Goal: Book appointment/travel/reservation

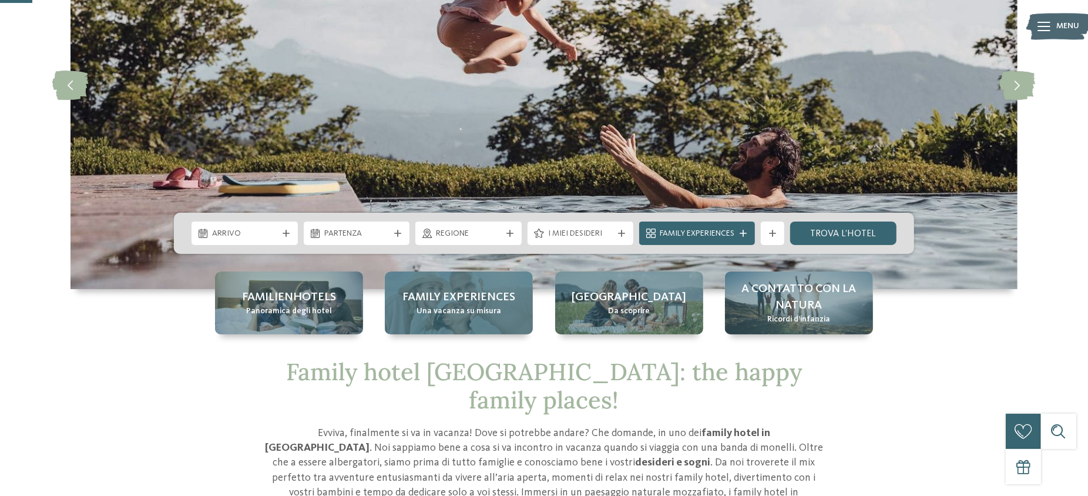
scroll to position [157, 0]
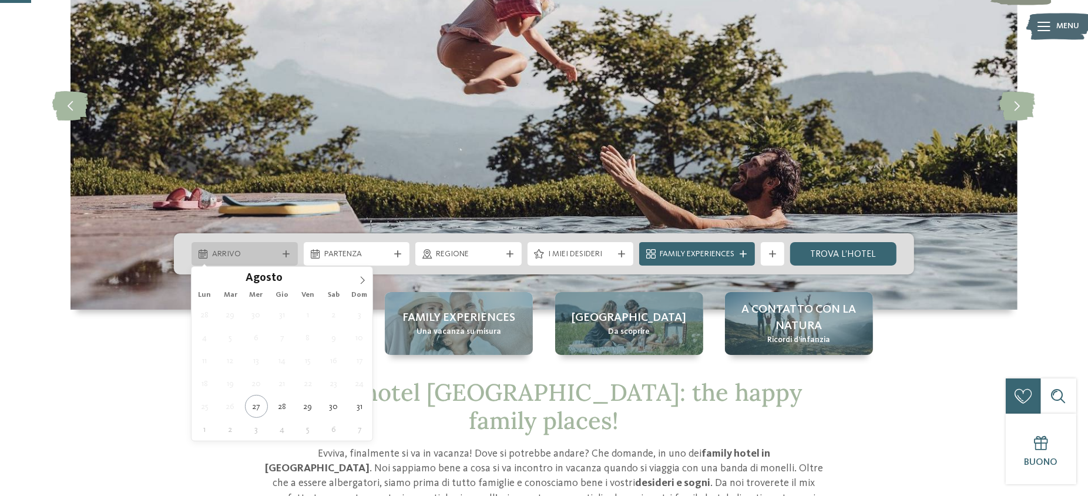
click at [269, 254] on span "Arrivo" at bounding box center [244, 254] width 65 height 12
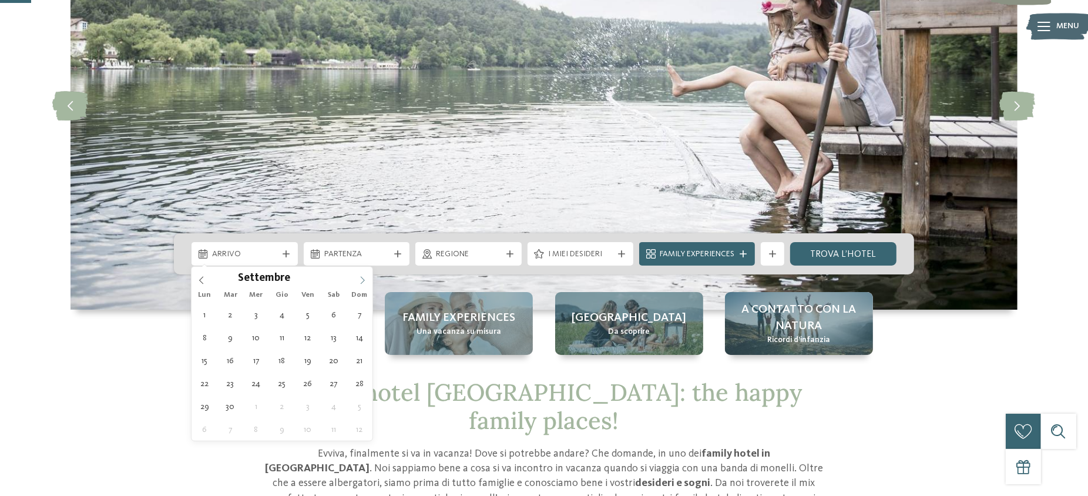
click at [367, 282] on span at bounding box center [362, 277] width 20 height 20
type div "[DATE]"
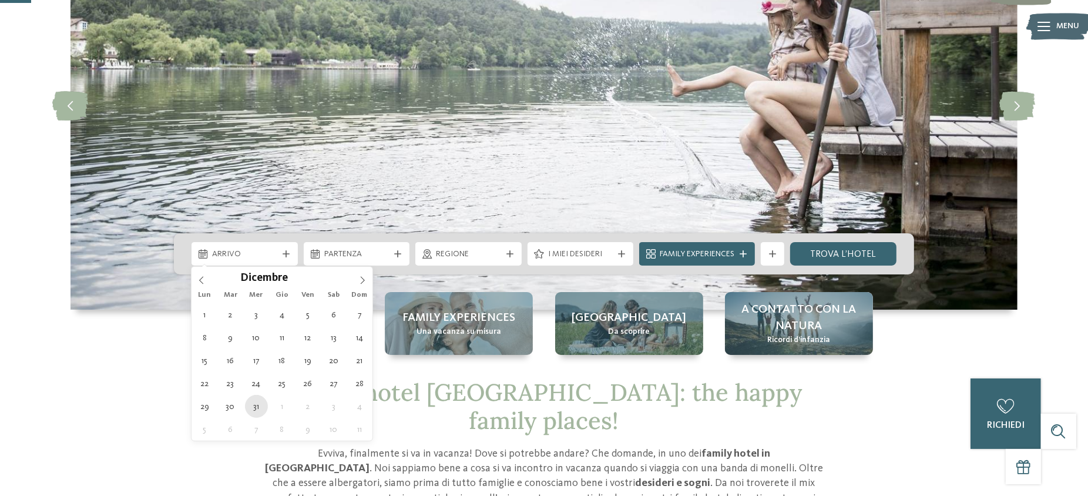
type input "****"
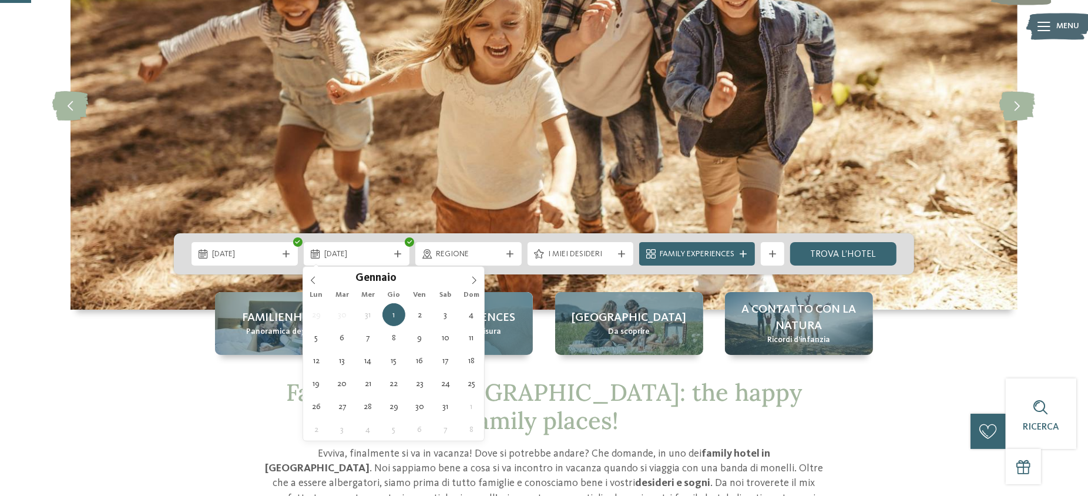
type div "[DATE]"
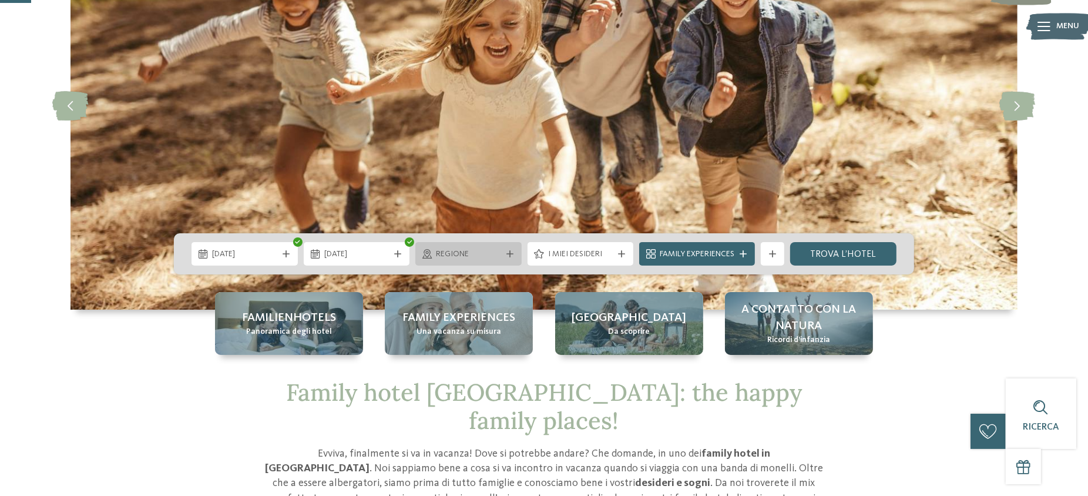
click at [498, 254] on span "Regione" at bounding box center [468, 254] width 65 height 12
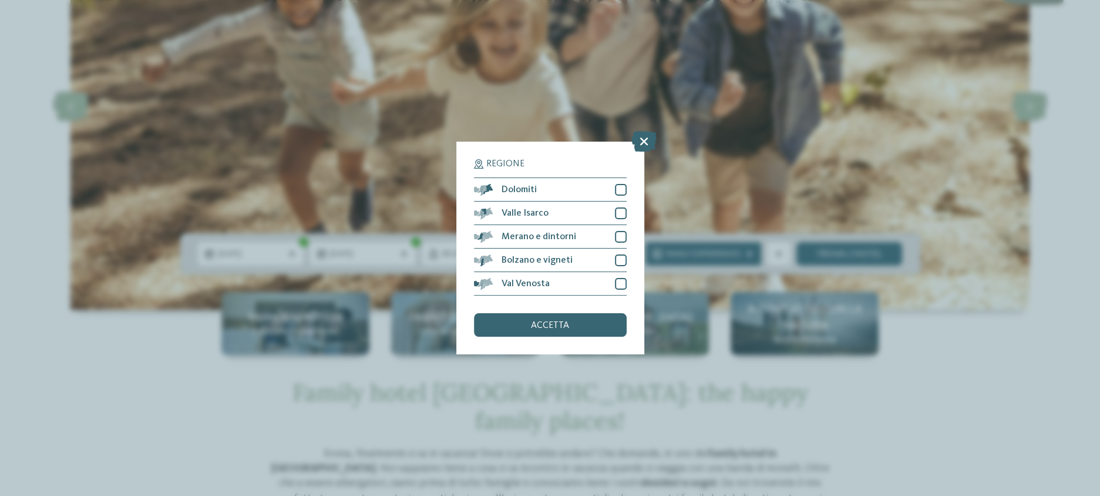
click at [298, 145] on div "Regione Dolomiti" at bounding box center [550, 248] width 1100 height 496
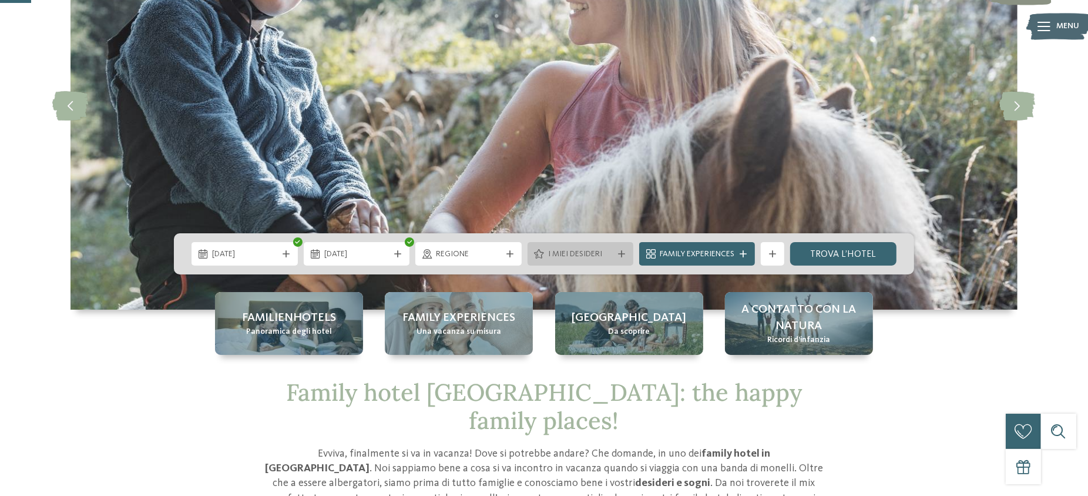
click at [616, 258] on div "I miei desideri" at bounding box center [580, 253] width 106 height 23
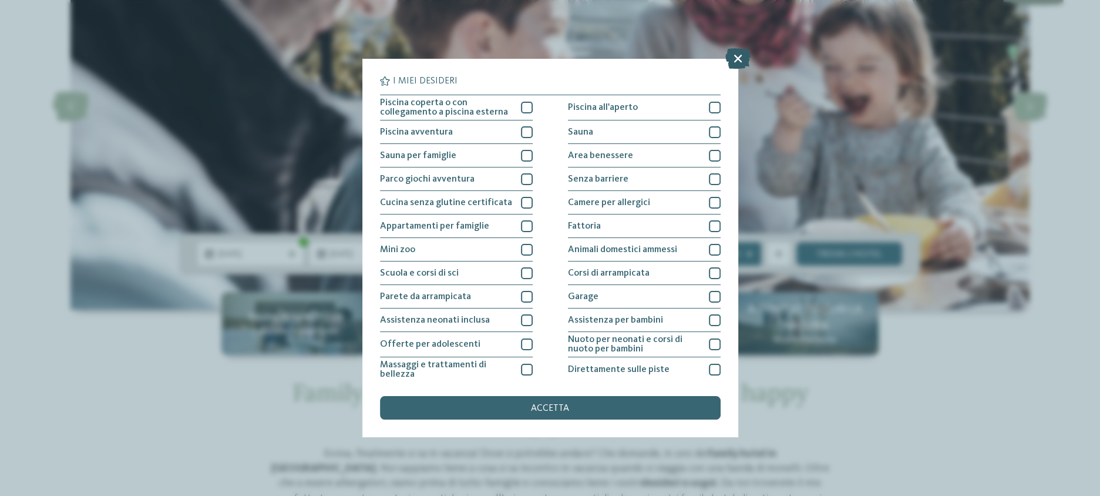
click at [734, 57] on icon at bounding box center [737, 58] width 25 height 21
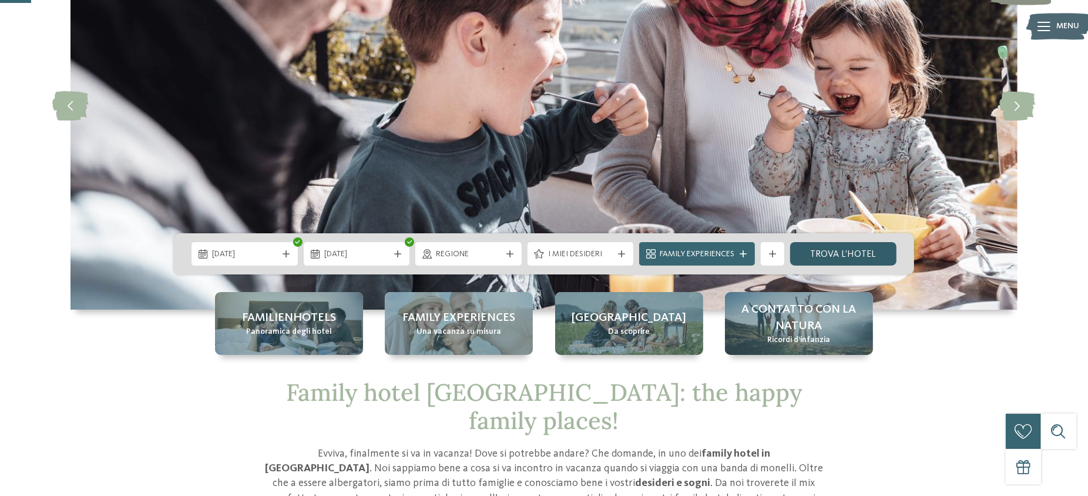
click at [823, 258] on link "trova l’hotel" at bounding box center [843, 253] width 106 height 23
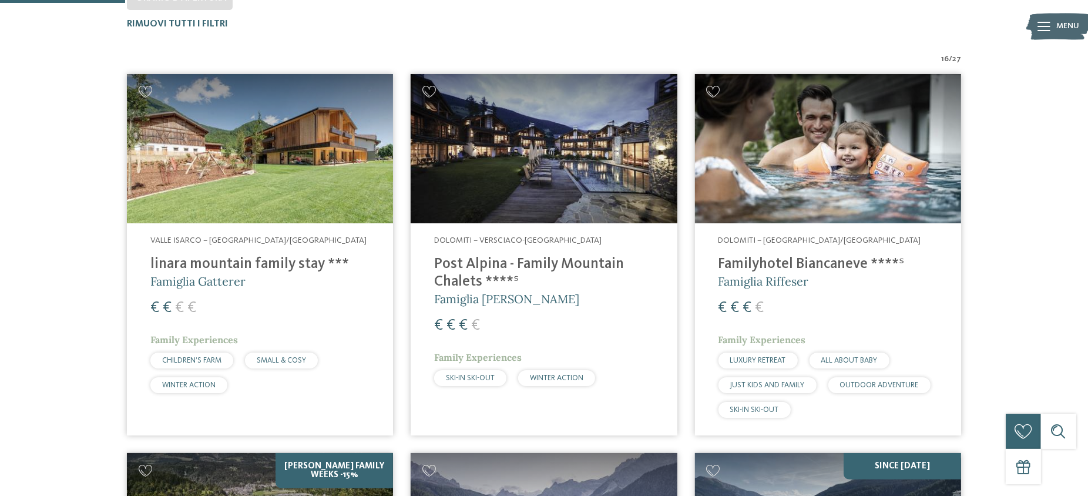
scroll to position [227, 0]
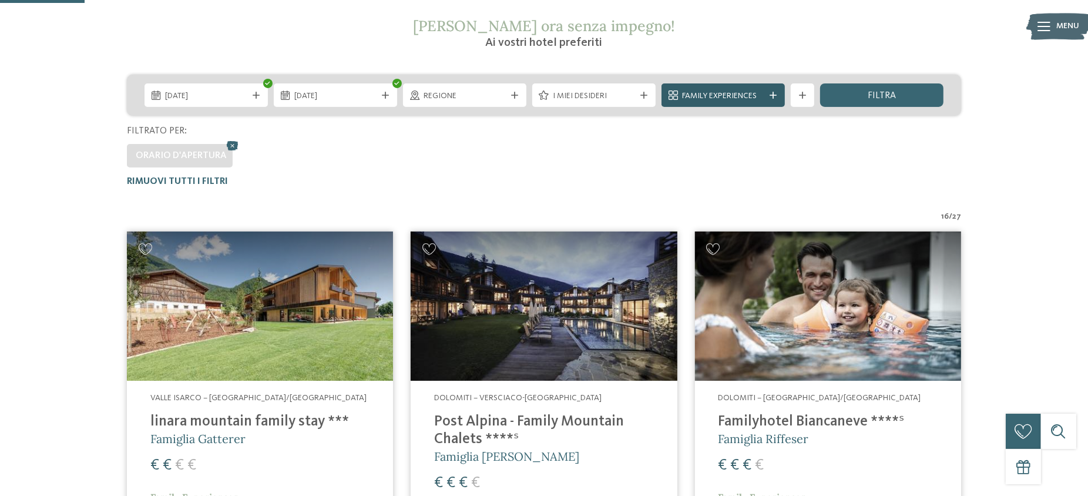
click at [766, 95] on div "Family Experiences" at bounding box center [723, 95] width 88 height 13
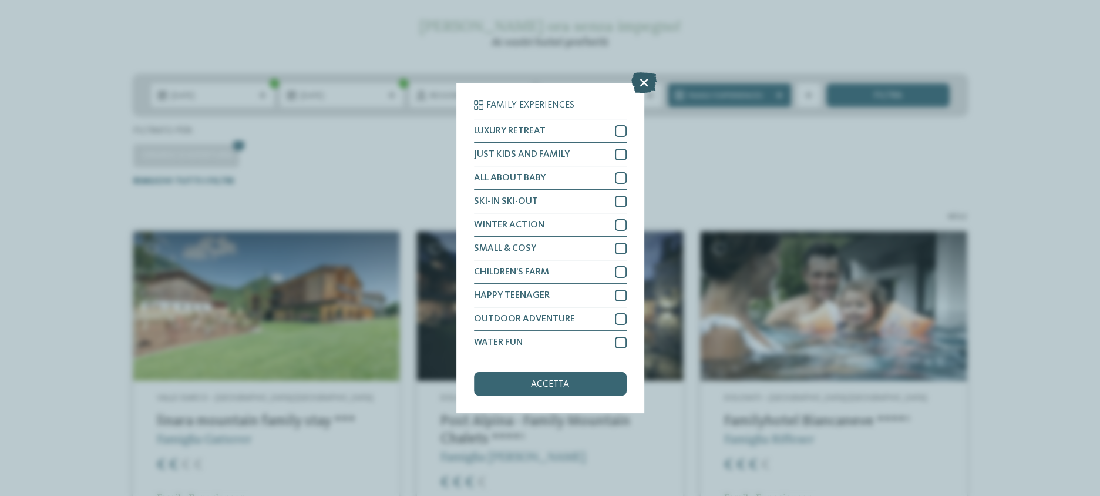
click at [643, 83] on icon at bounding box center [643, 82] width 25 height 21
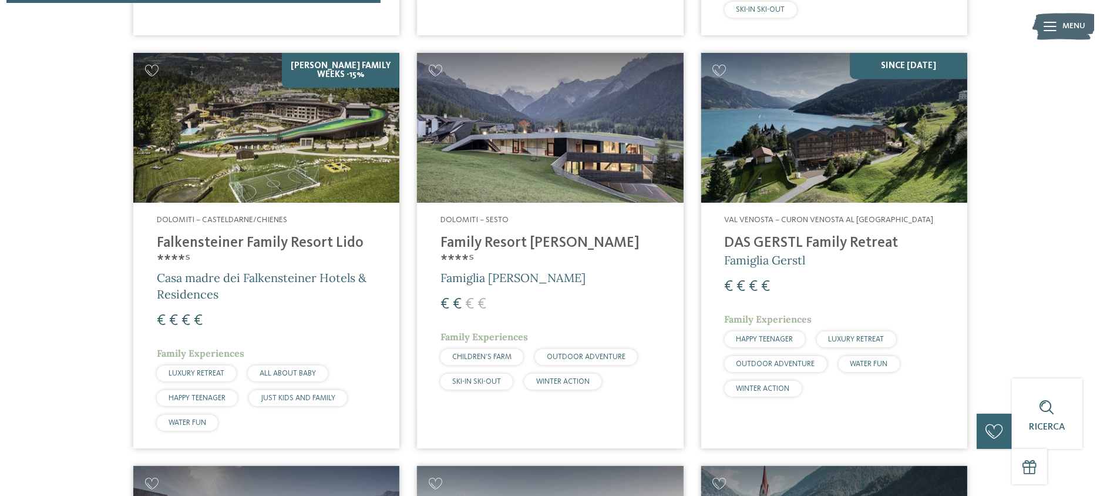
scroll to position [776, 0]
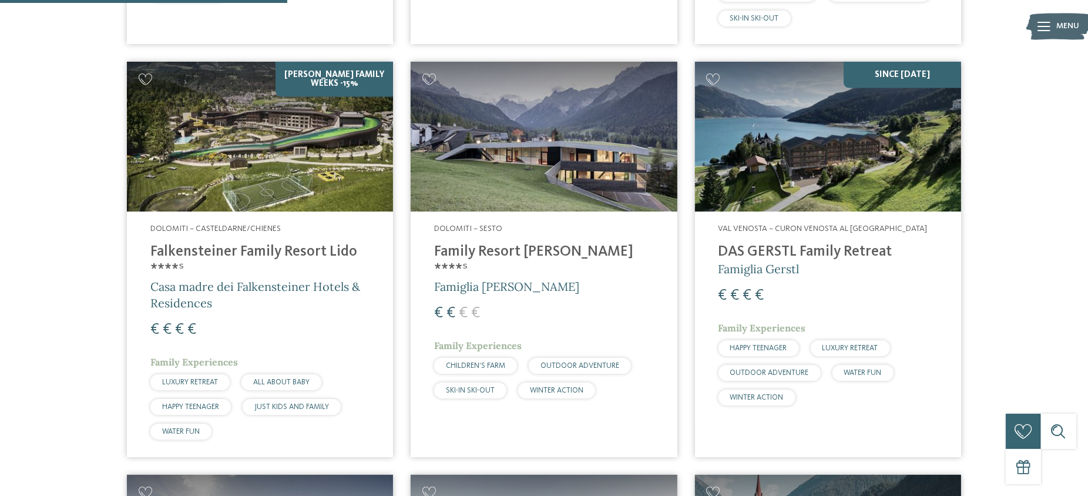
click at [294, 255] on h4 "Falkensteiner Family Resort Lido ****ˢ" at bounding box center [259, 260] width 219 height 35
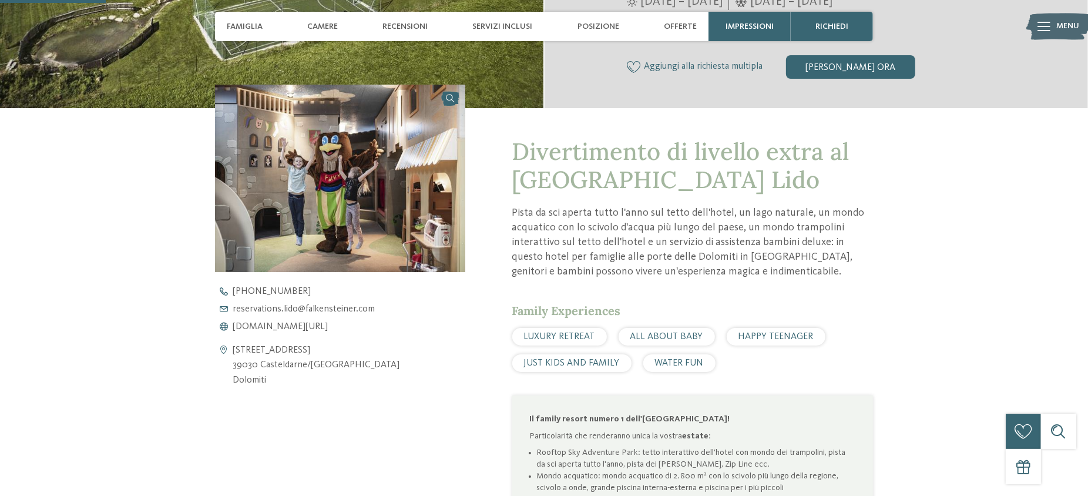
scroll to position [391, 0]
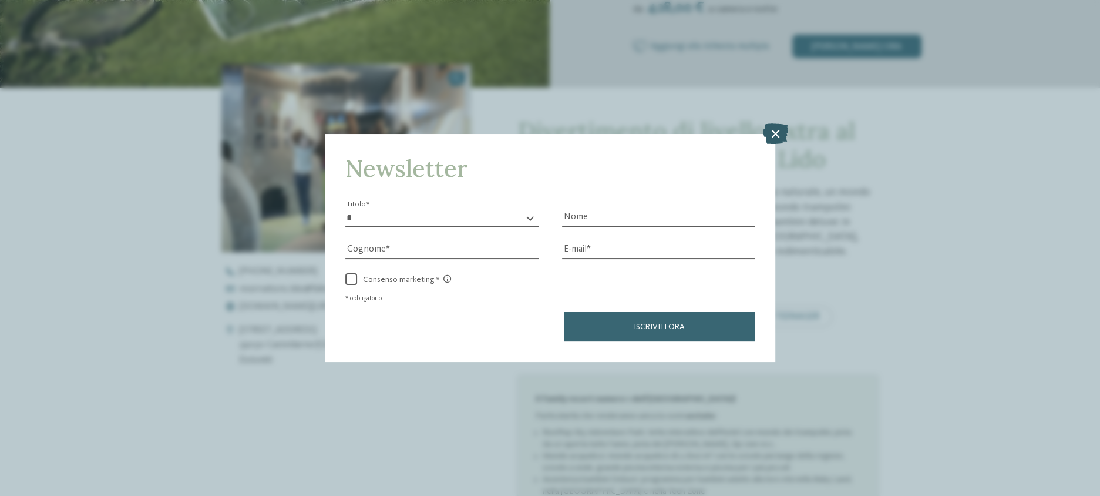
click at [776, 130] on icon at bounding box center [775, 133] width 25 height 21
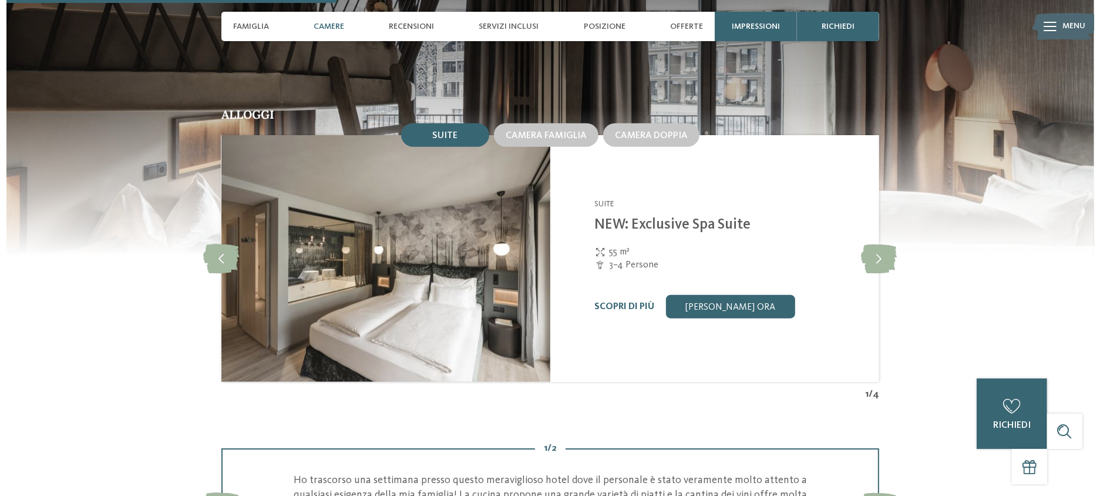
scroll to position [1253, 0]
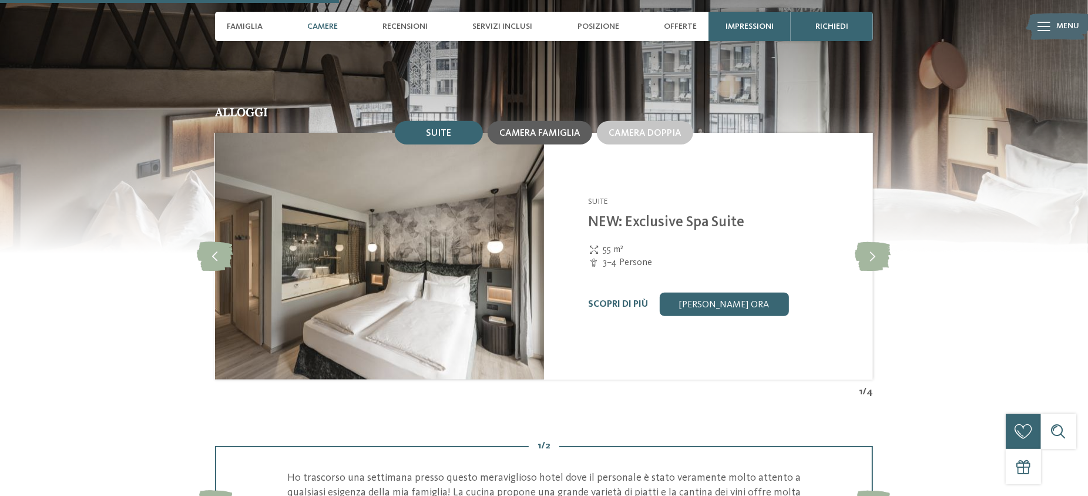
click at [574, 138] on div "Camera famiglia" at bounding box center [540, 132] width 105 height 23
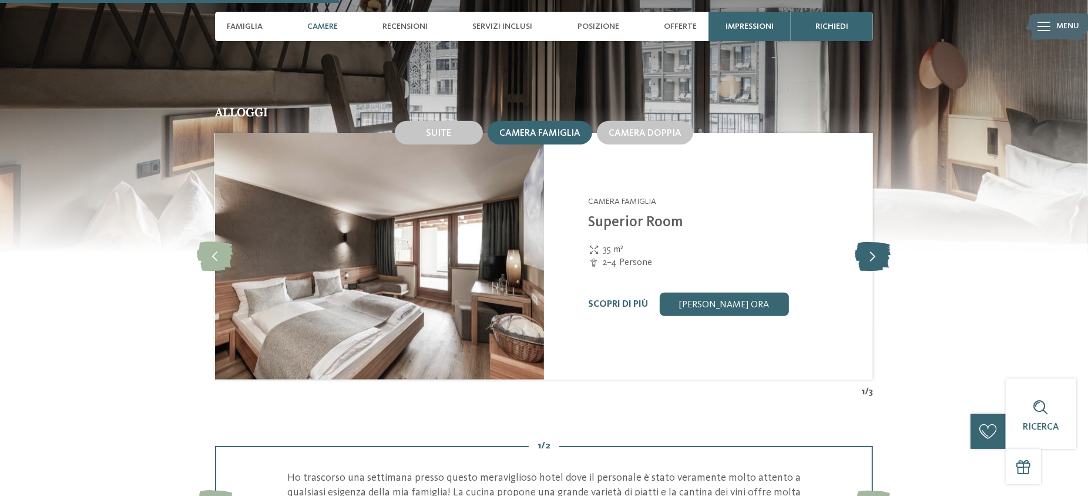
click at [876, 264] on icon at bounding box center [873, 255] width 36 height 29
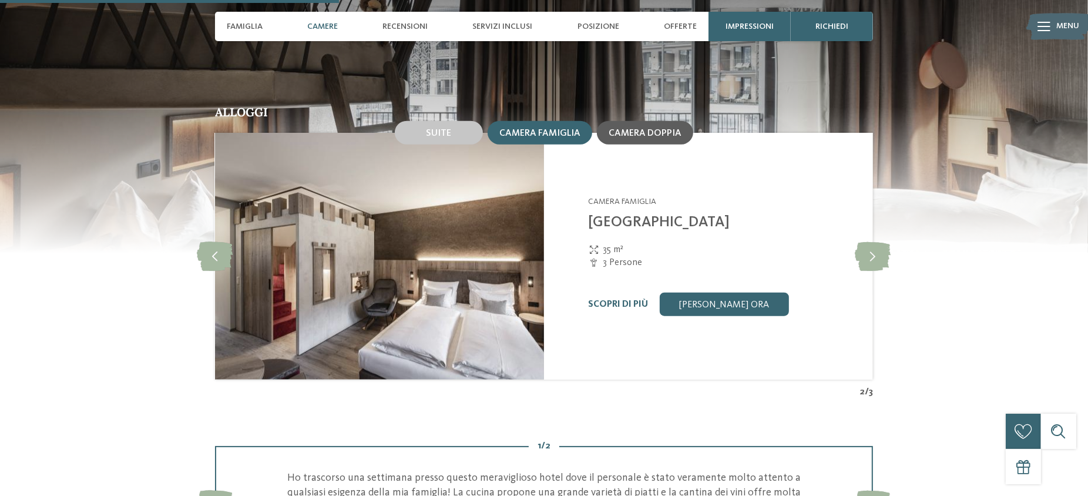
click at [644, 127] on div "Camera doppia" at bounding box center [645, 132] width 73 height 11
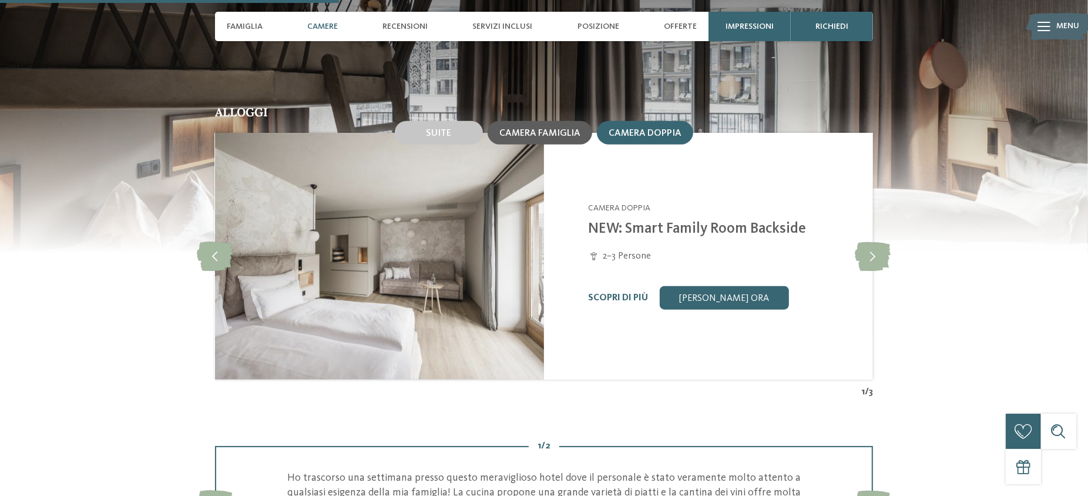
click at [570, 129] on span "Camera famiglia" at bounding box center [539, 133] width 81 height 9
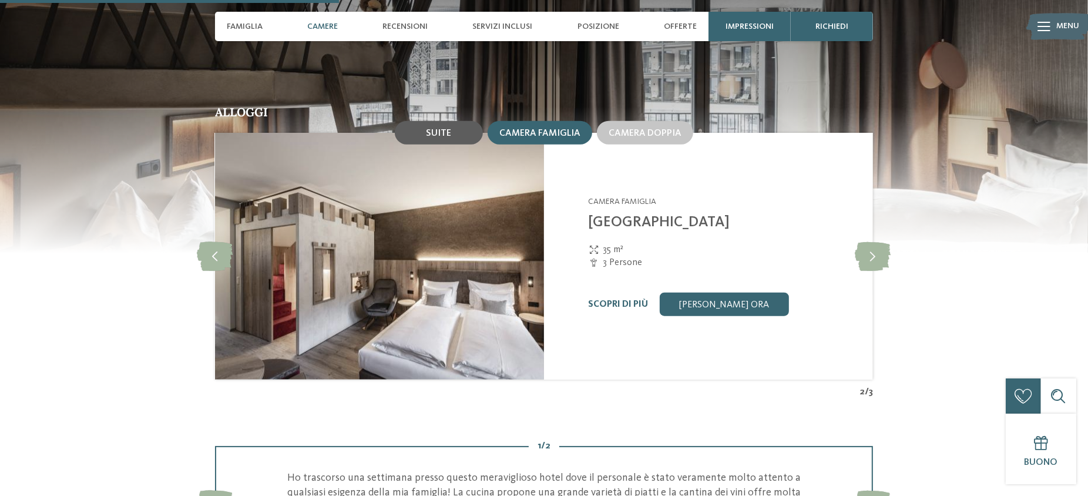
click at [431, 136] on span "Suite" at bounding box center [438, 133] width 25 height 9
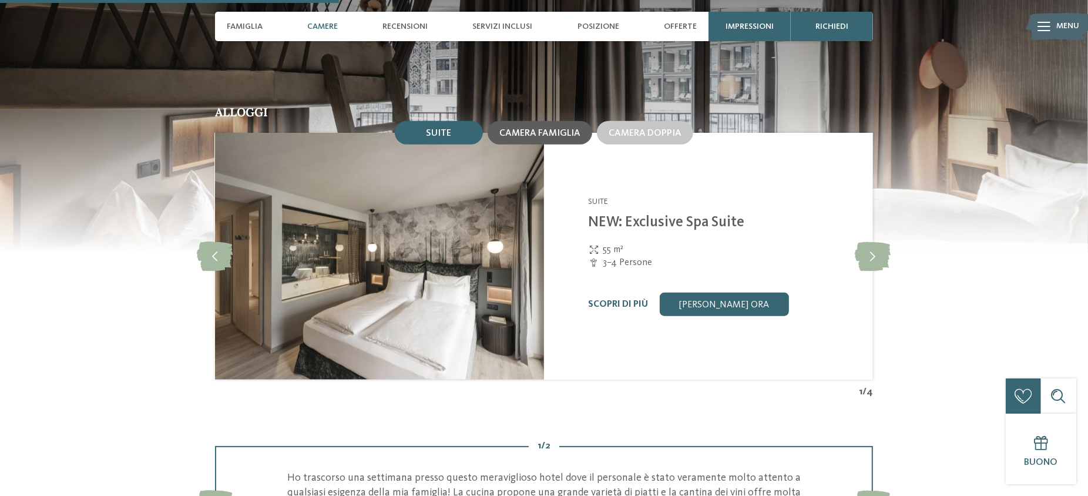
click at [582, 134] on div "Camera famiglia" at bounding box center [540, 132] width 105 height 23
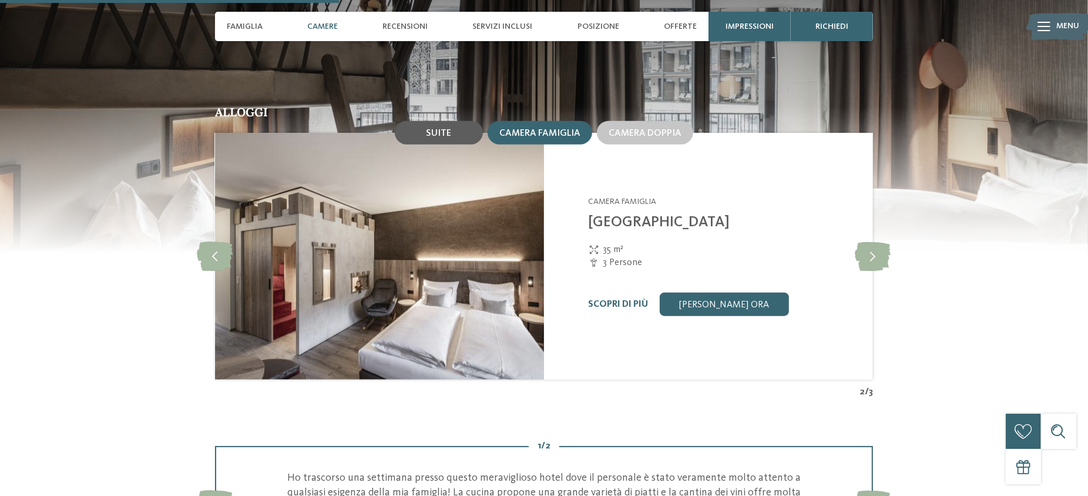
click at [441, 133] on span "Suite" at bounding box center [438, 133] width 25 height 9
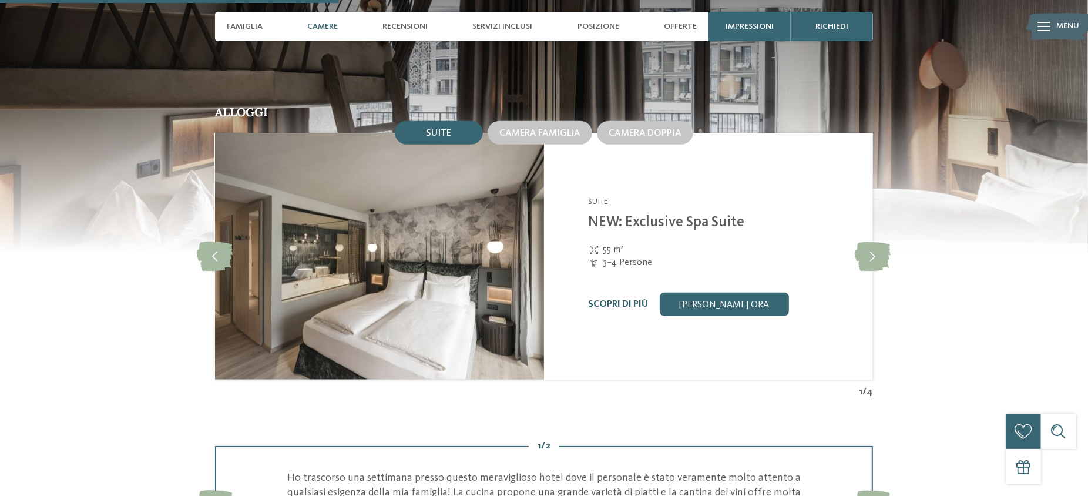
click at [599, 301] on link "Scopri di più" at bounding box center [618, 304] width 60 height 9
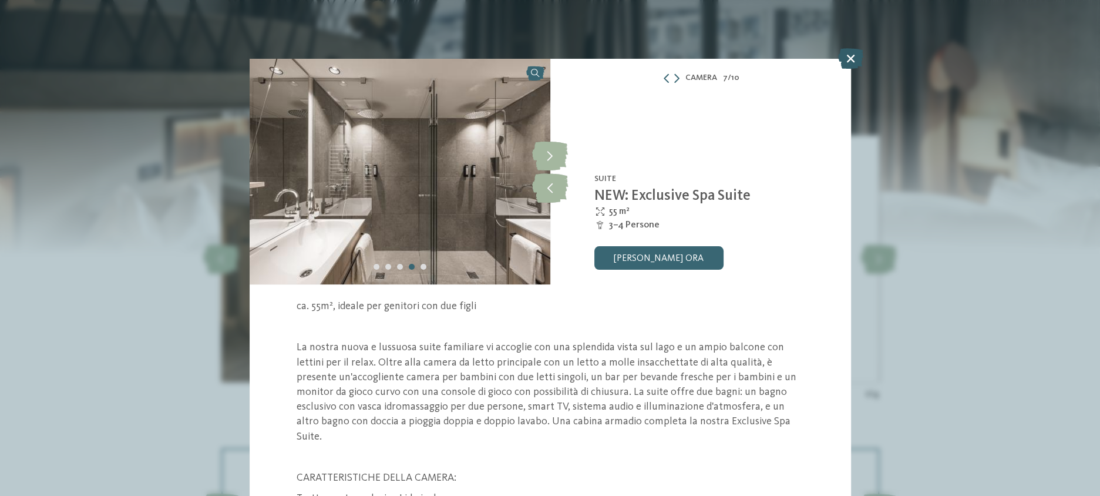
click at [856, 55] on icon at bounding box center [850, 58] width 25 height 21
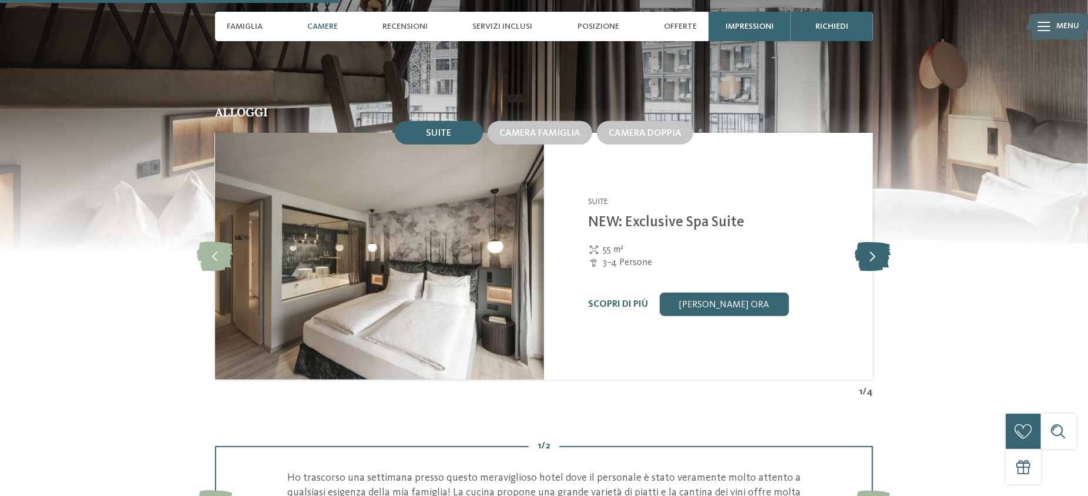
click at [869, 254] on icon at bounding box center [873, 255] width 36 height 29
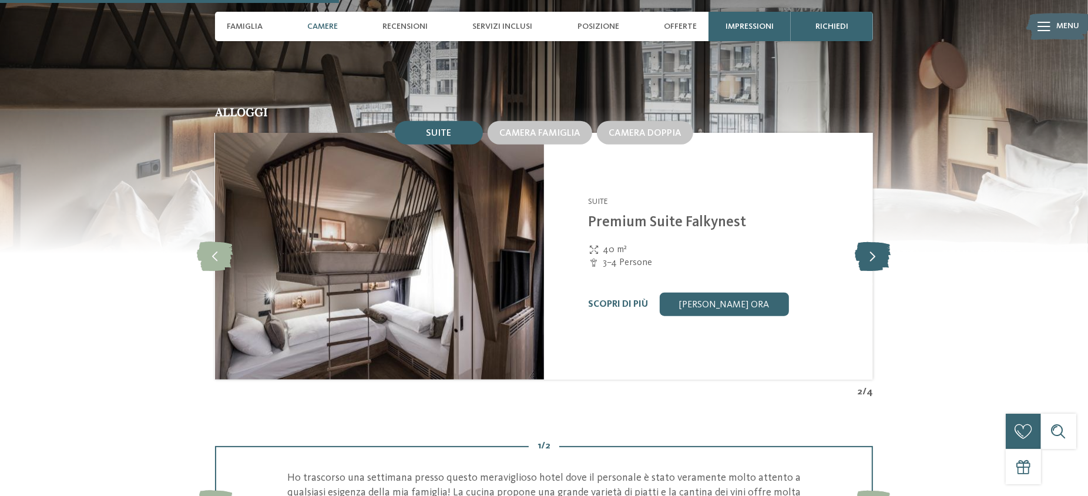
click at [869, 254] on icon at bounding box center [873, 255] width 36 height 29
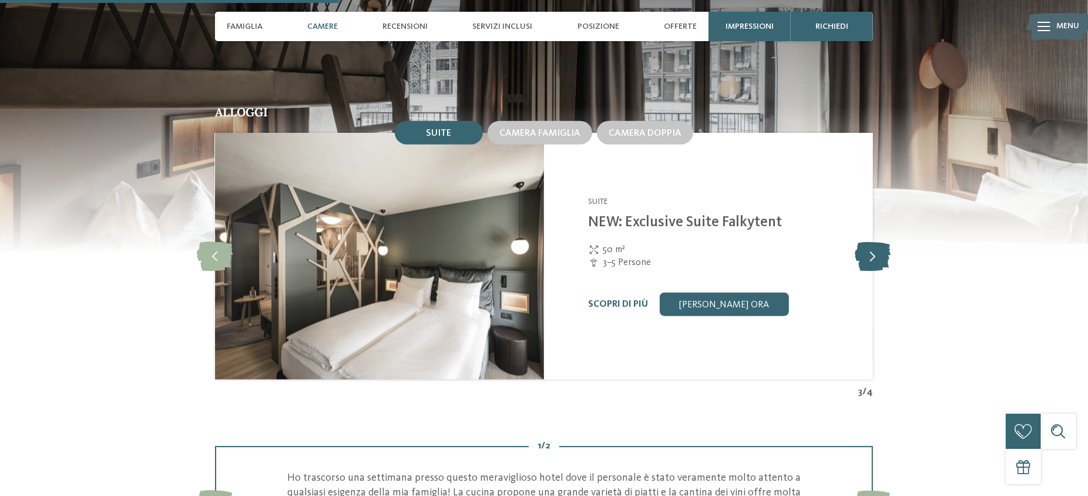
click at [869, 254] on icon at bounding box center [873, 255] width 36 height 29
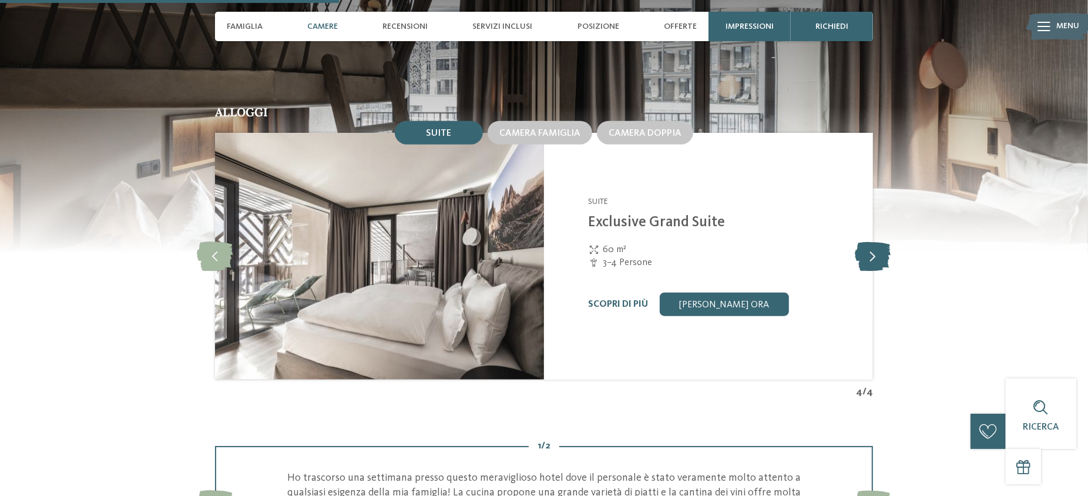
click at [869, 254] on icon at bounding box center [873, 255] width 36 height 29
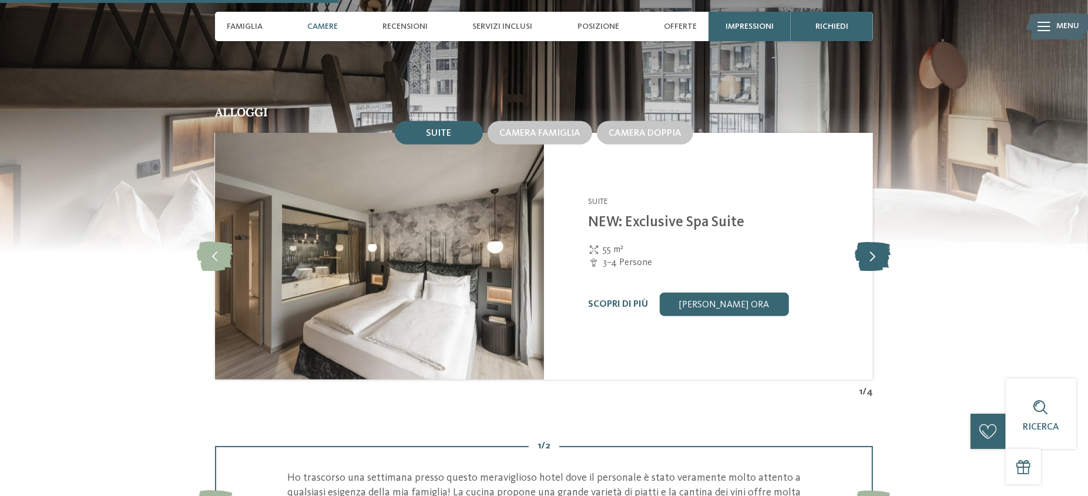
click at [869, 254] on icon at bounding box center [873, 255] width 36 height 29
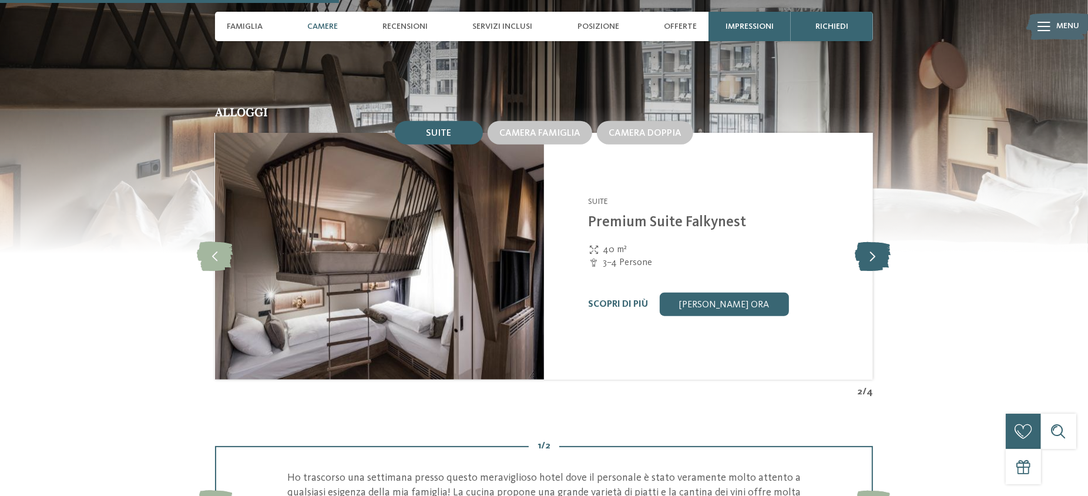
click at [869, 254] on icon at bounding box center [873, 255] width 36 height 29
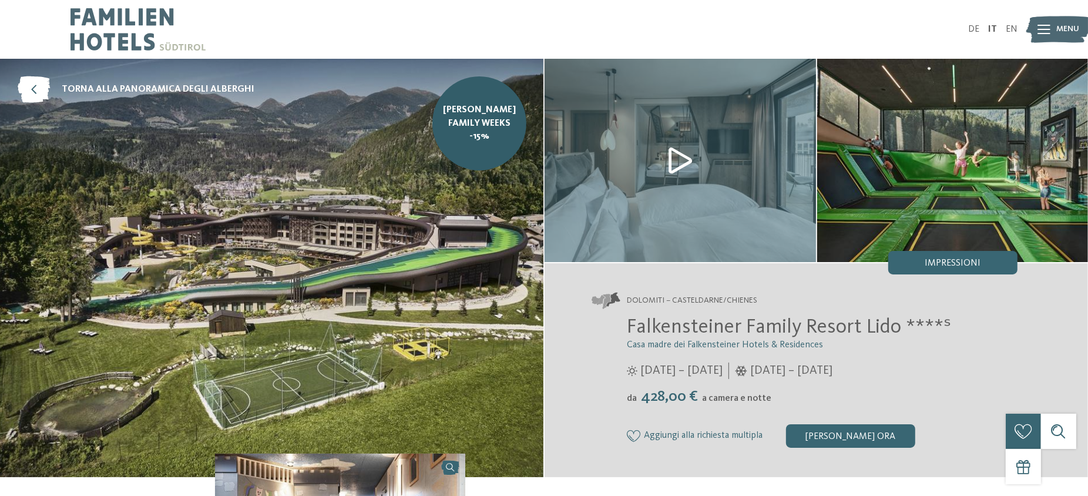
click at [1063, 18] on div "Menu" at bounding box center [1068, 29] width 23 height 29
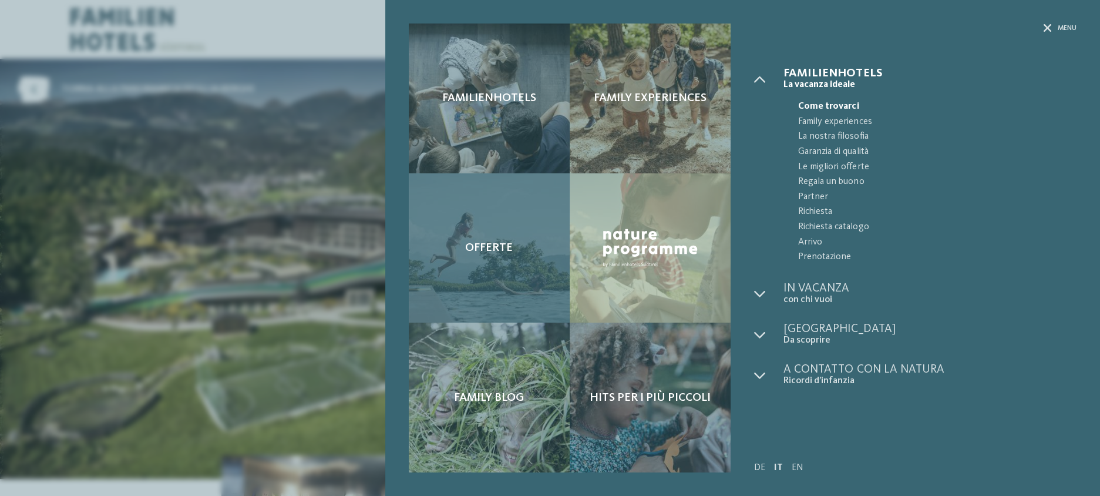
click at [462, 218] on div "Offerte" at bounding box center [489, 248] width 161 height 150
click at [475, 248] on span "Offerte" at bounding box center [489, 248] width 48 height 14
click at [485, 244] on span "Offerte" at bounding box center [489, 248] width 48 height 14
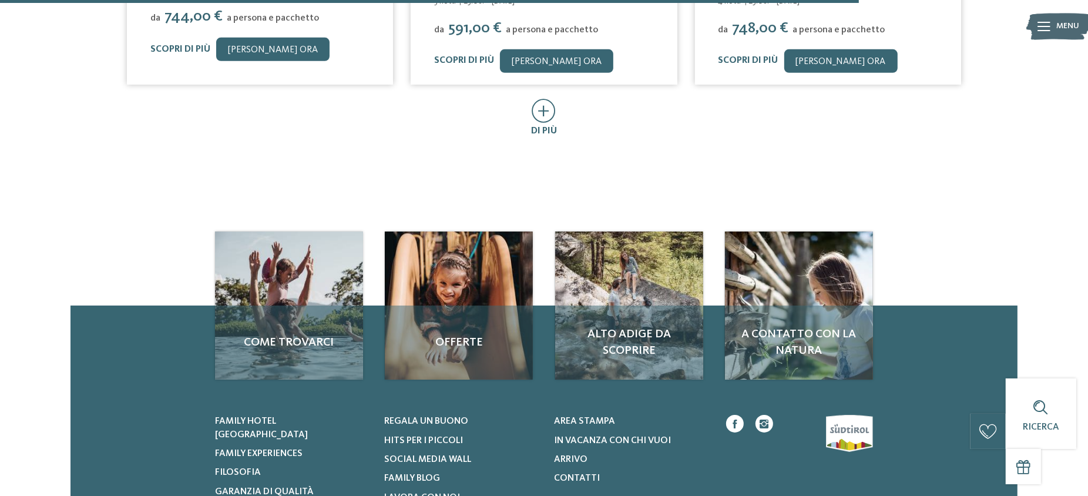
scroll to position [861, 0]
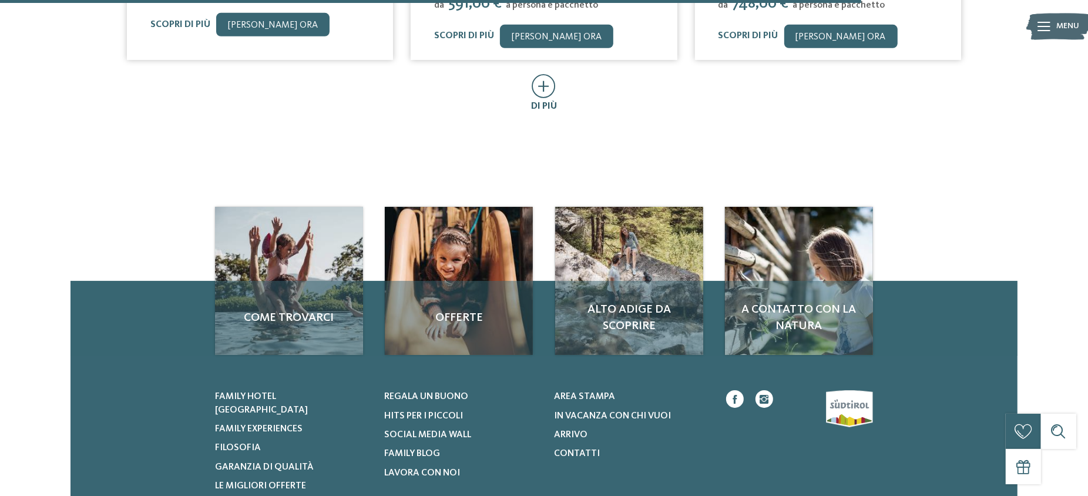
click at [548, 74] on icon at bounding box center [544, 86] width 24 height 24
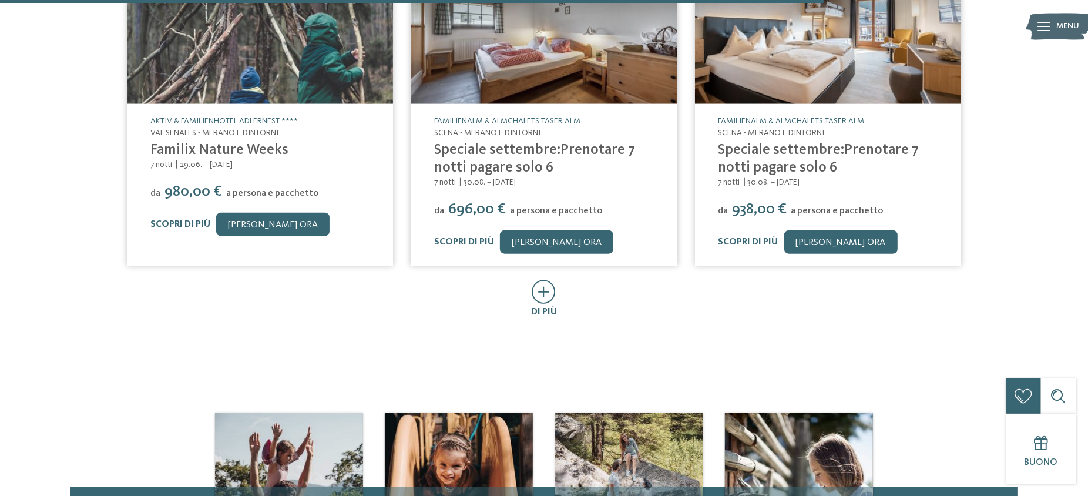
scroll to position [1331, 0]
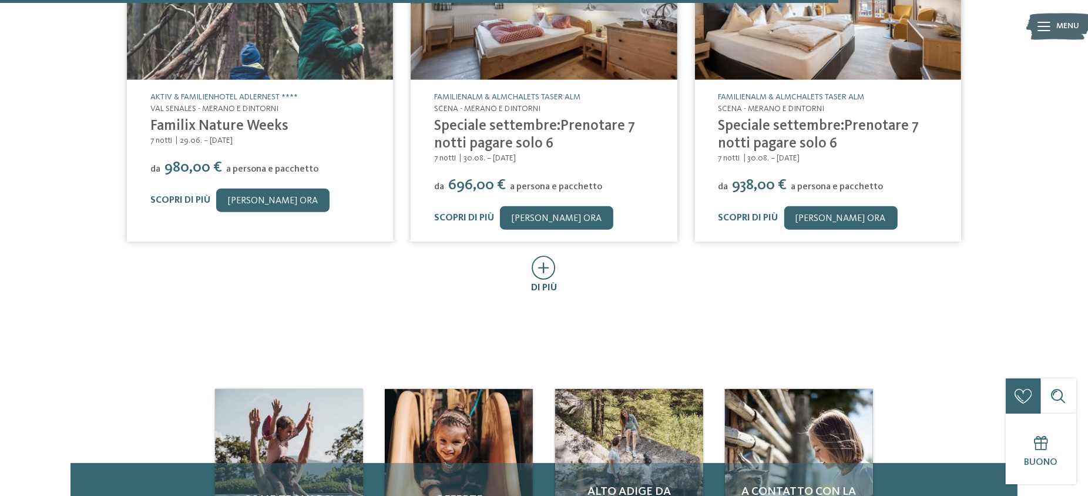
click at [545, 256] on icon at bounding box center [544, 268] width 24 height 24
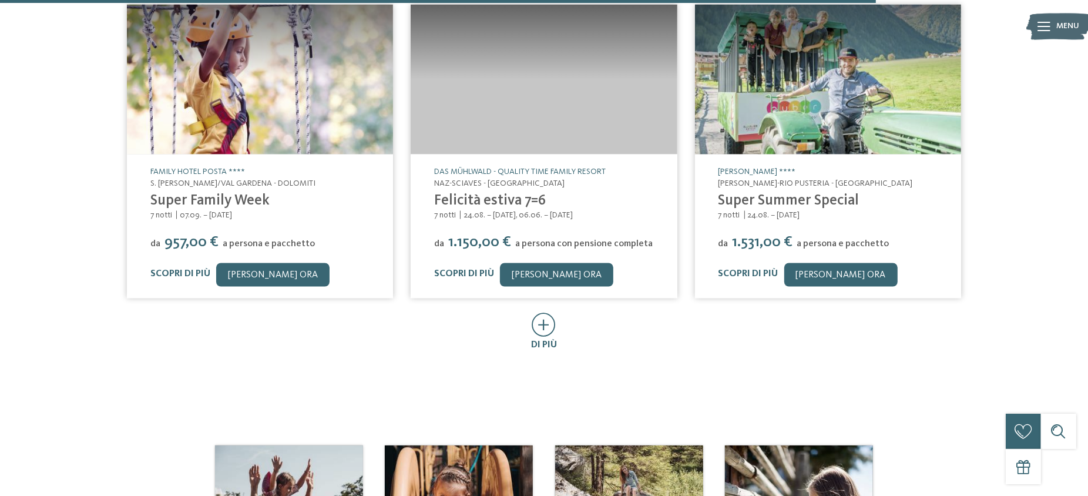
scroll to position [1958, 0]
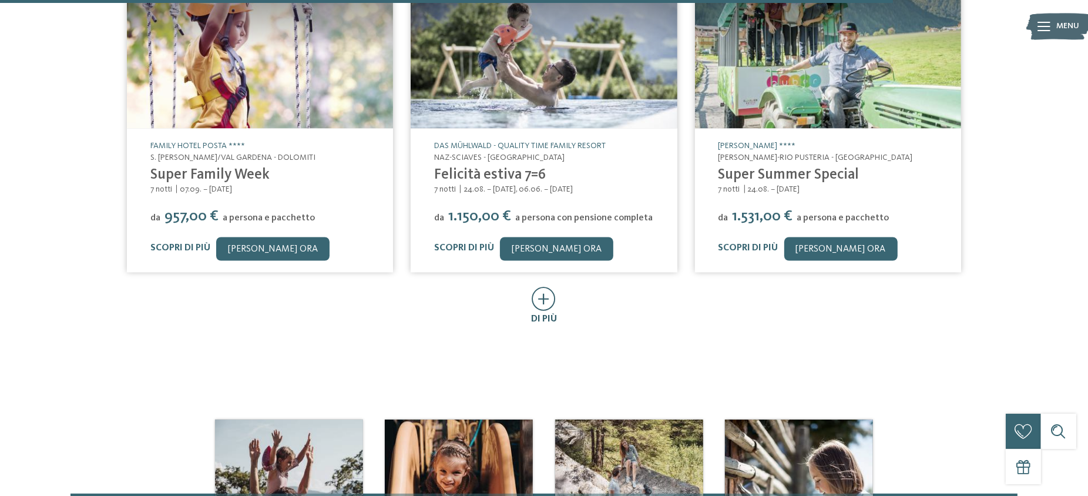
click at [550, 287] on icon at bounding box center [544, 299] width 24 height 24
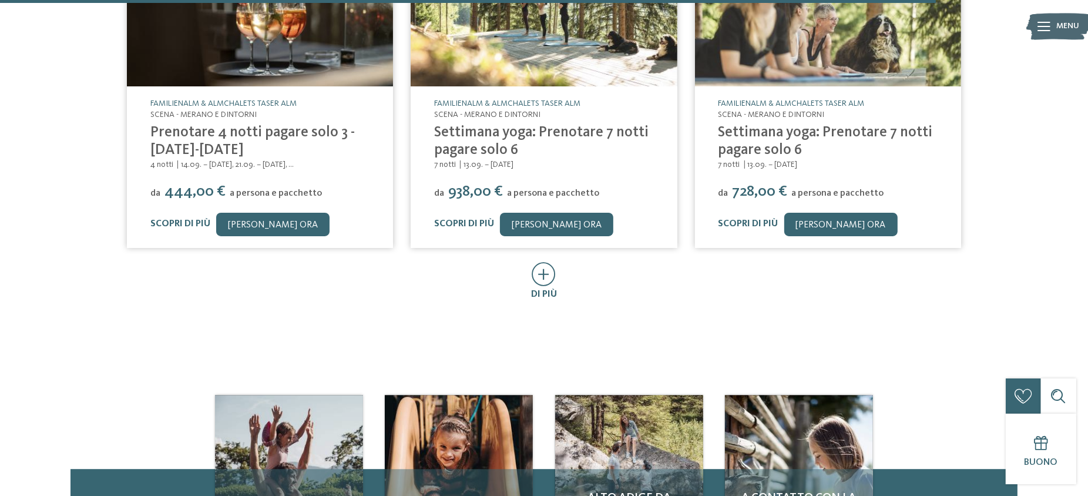
scroll to position [2663, 0]
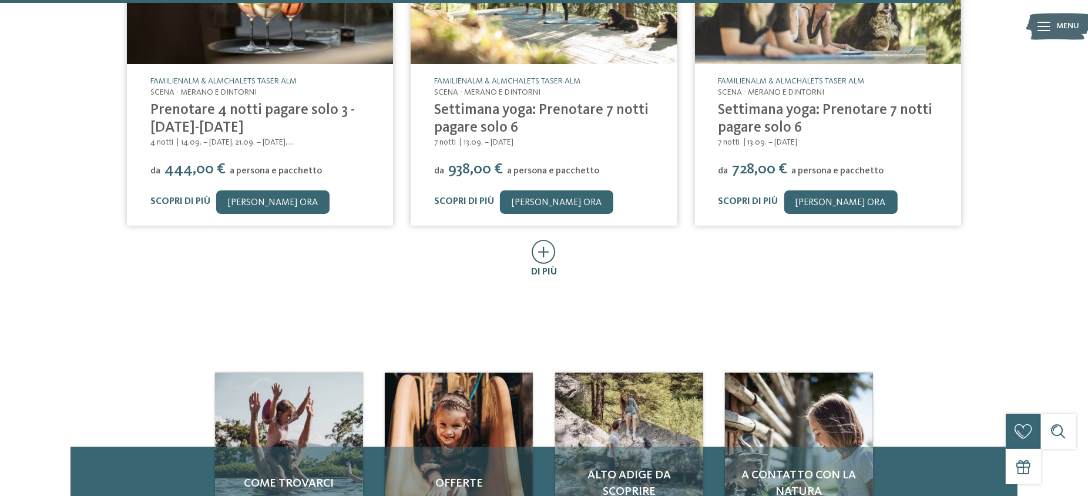
click at [536, 266] on div "di più" at bounding box center [544, 272] width 26 height 13
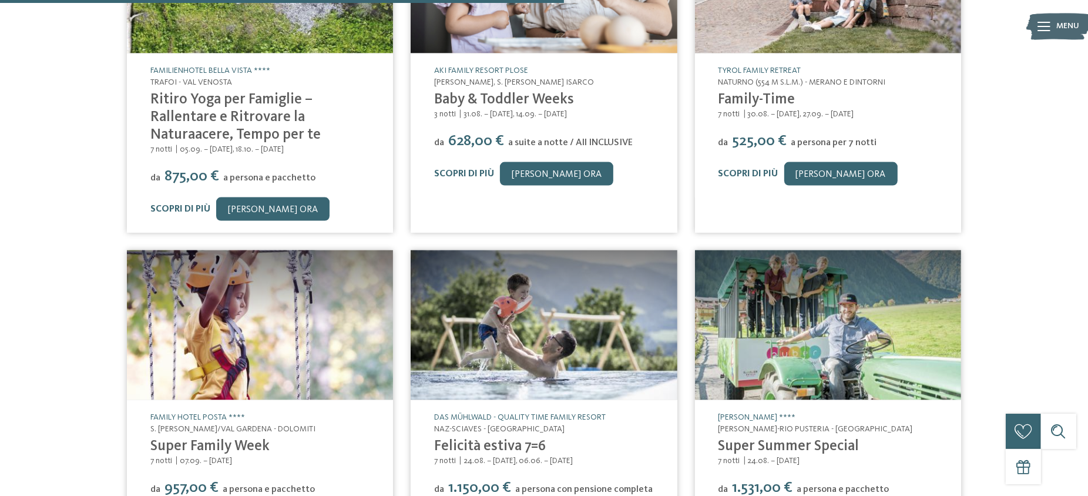
scroll to position [1410, 0]
